Goal: Task Accomplishment & Management: Manage account settings

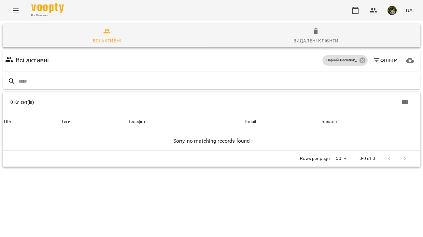
click at [16, 10] on icon "Menu" at bounding box center [16, 11] width 8 height 8
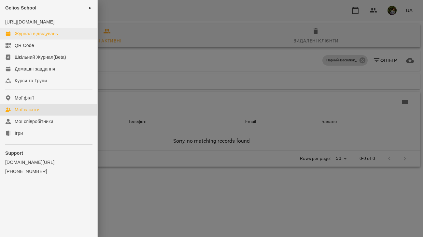
click at [31, 37] on div "Журнал відвідувань" at bounding box center [36, 33] width 43 height 7
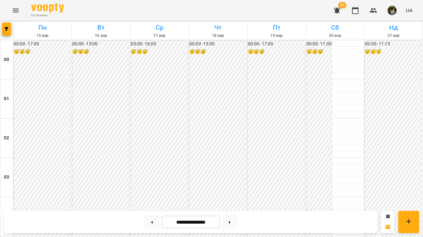
scroll to position [666, 0]
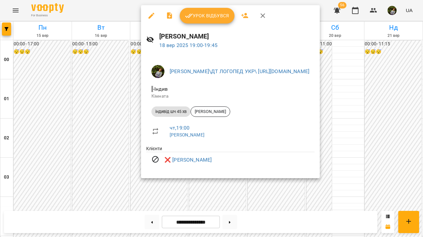
click at [143, 135] on div "[PERSON_NAME]\ДТ ЛОГОПЕД УКР\ [URL][DOMAIN_NAME] - [PERSON_NAME] індивід шч 45 …" at bounding box center [230, 116] width 179 height 124
click at [136, 136] on div at bounding box center [211, 118] width 423 height 237
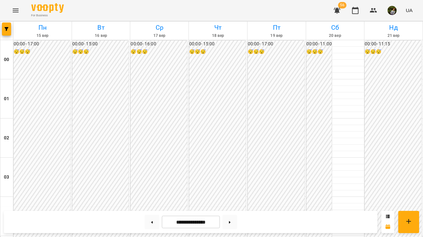
scroll to position [590, 0]
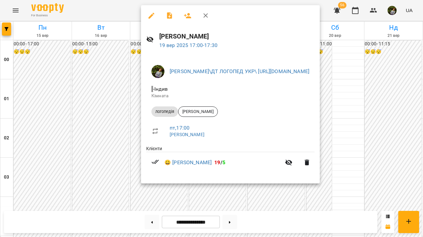
click at [158, 198] on div at bounding box center [211, 118] width 423 height 237
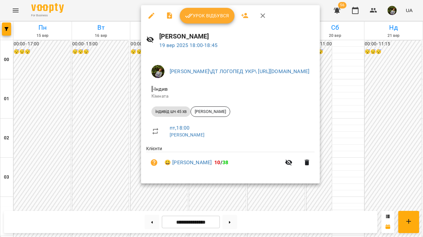
click at [173, 194] on div at bounding box center [211, 118] width 423 height 237
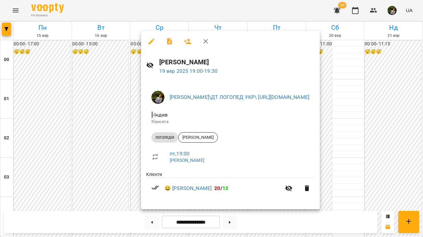
click at [133, 202] on div at bounding box center [211, 118] width 423 height 237
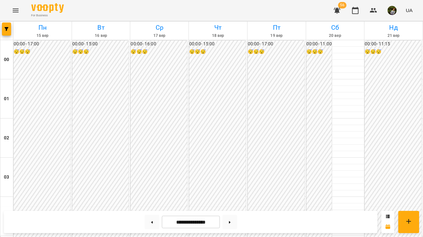
scroll to position [538, 0]
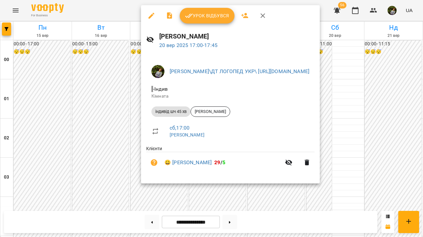
click at [168, 198] on div at bounding box center [211, 118] width 423 height 237
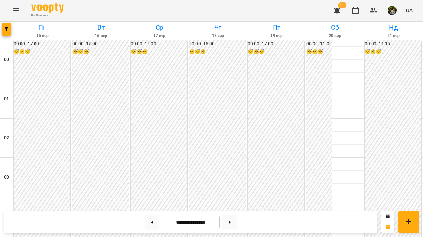
scroll to position [508, 0]
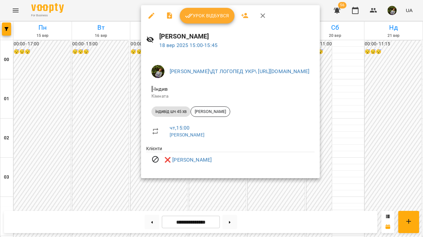
click at [104, 172] on div at bounding box center [211, 118] width 423 height 237
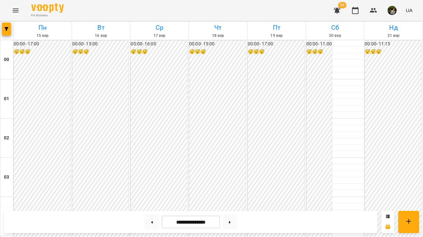
scroll to position [579, 0]
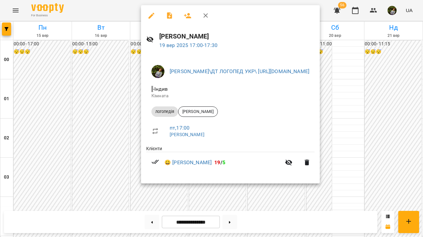
click at [159, 192] on div at bounding box center [211, 118] width 423 height 237
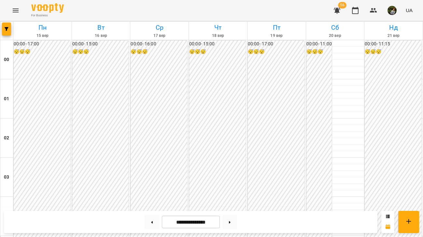
scroll to position [666, 0]
